Goal: Navigation & Orientation: Find specific page/section

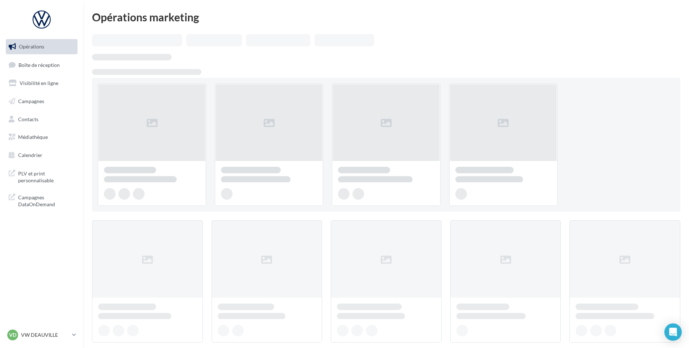
click at [55, 65] on span "Boîte de réception" at bounding box center [38, 65] width 41 height 6
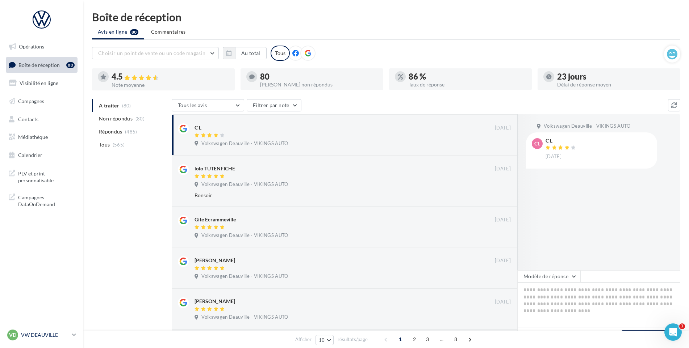
drag, startPoint x: 63, startPoint y: 332, endPoint x: 60, endPoint y: 329, distance: 4.4
click at [63, 332] on p "VW DEAUVILLE" at bounding box center [45, 335] width 48 height 7
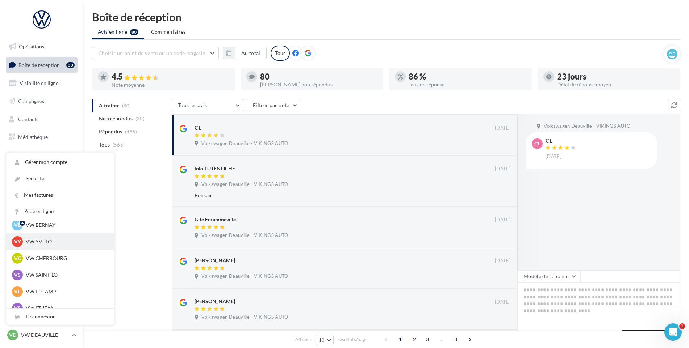
scroll to position [36, 0]
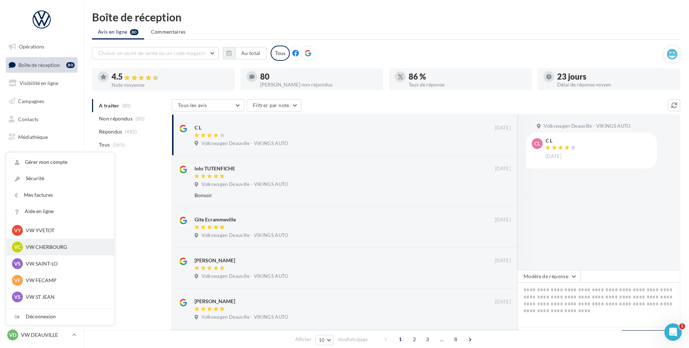
click at [55, 250] on p "VW CHERBOURG" at bounding box center [66, 247] width 80 height 7
